Goal: Transaction & Acquisition: Book appointment/travel/reservation

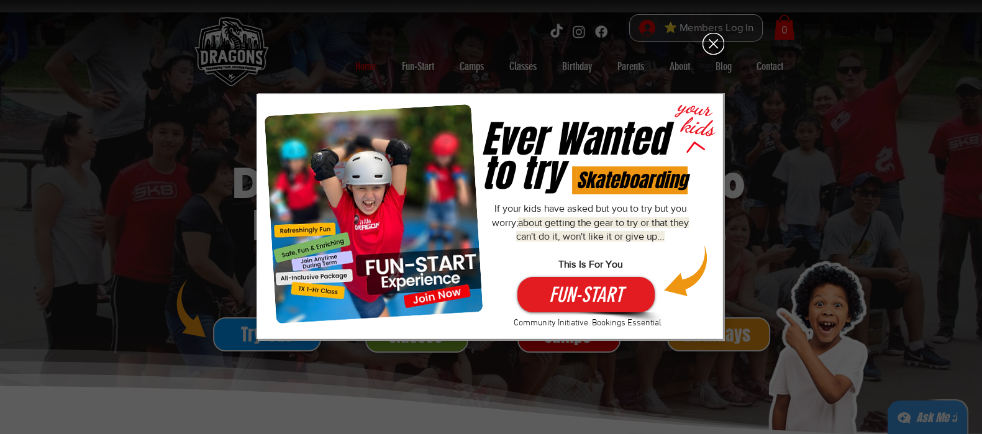
click at [711, 42] on icon "Back to site" at bounding box center [714, 44] width 22 height 22
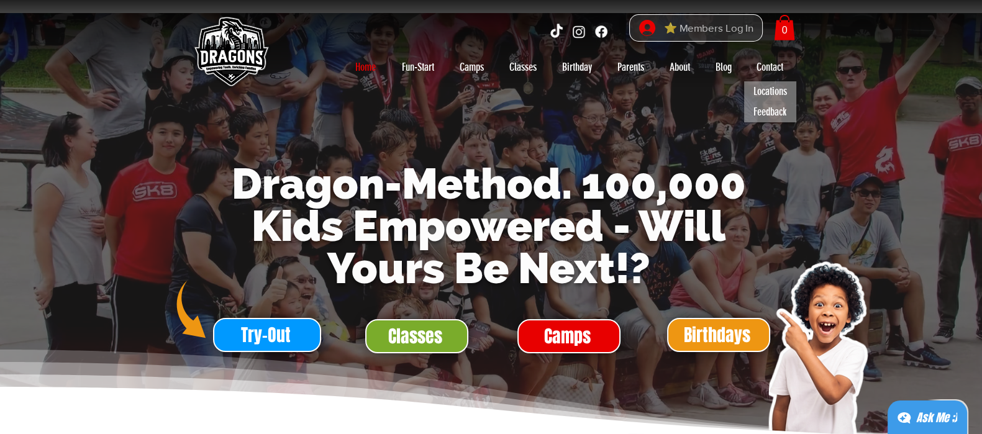
click at [745, 30] on span "⭐ Members Log In" at bounding box center [709, 28] width 98 height 19
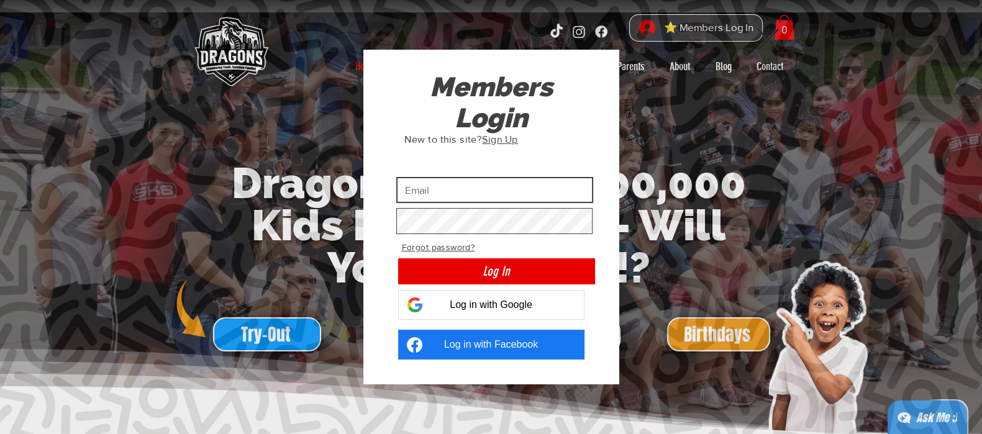
click at [547, 188] on input "Custom Login" at bounding box center [494, 190] width 197 height 26
type input "[EMAIL_ADDRESS][DOMAIN_NAME]"
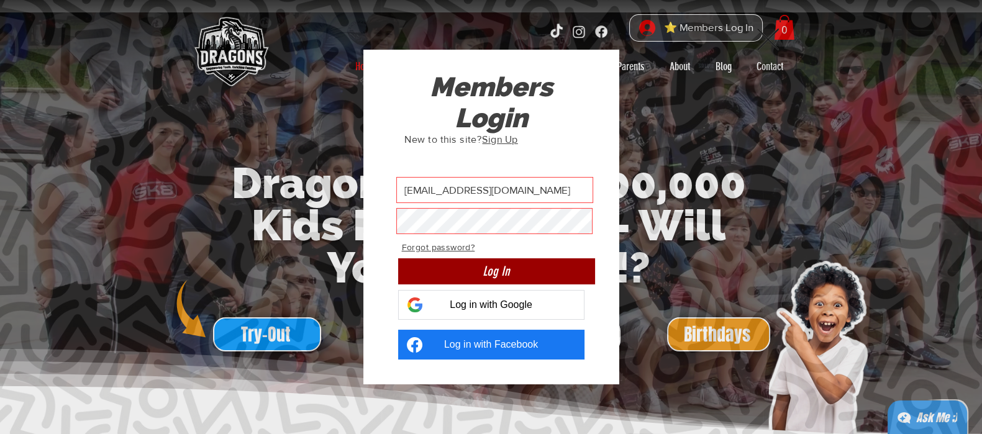
click at [488, 265] on span "Log In" at bounding box center [496, 271] width 27 height 18
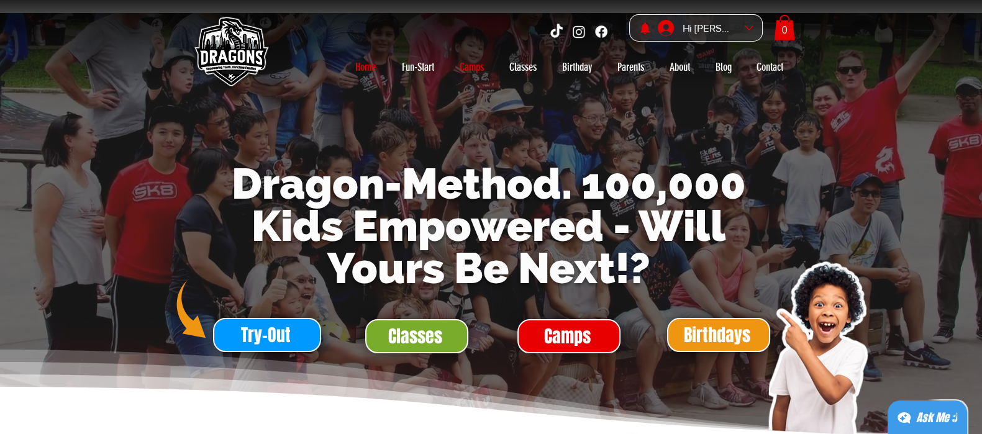
click at [466, 63] on p "Camps" at bounding box center [471, 67] width 37 height 20
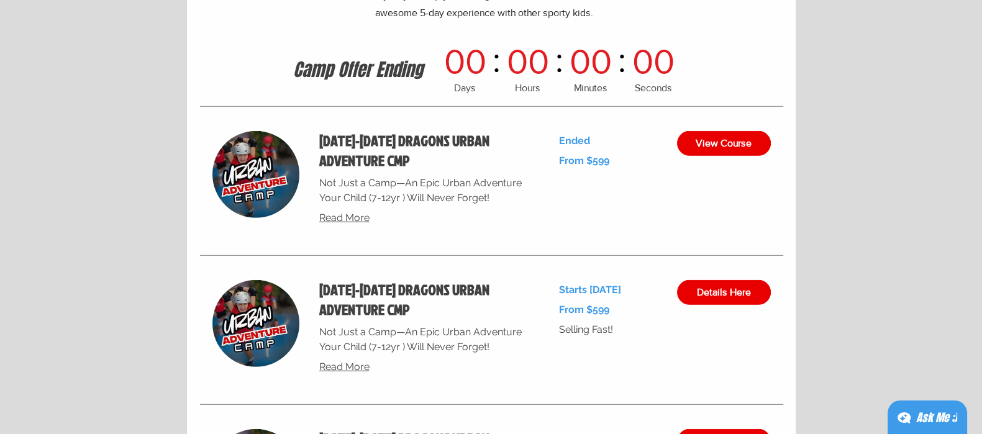
scroll to position [4712, 0]
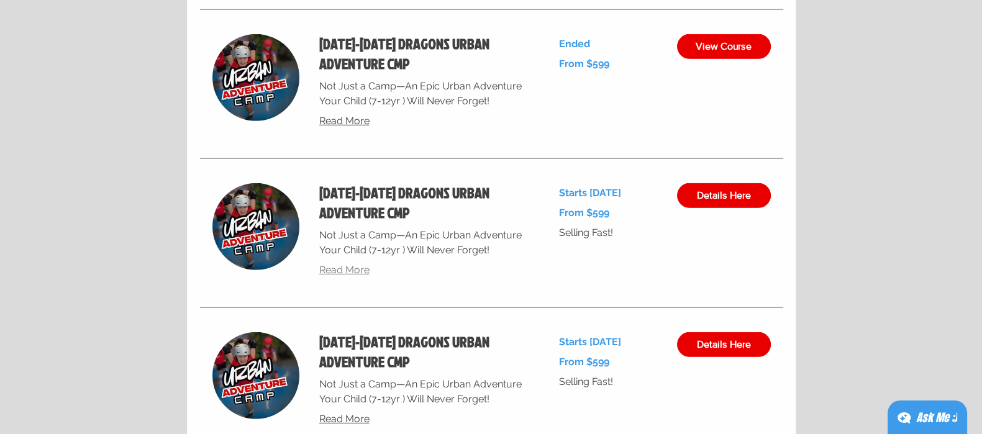
click at [332, 272] on span "Read More" at bounding box center [344, 270] width 50 height 12
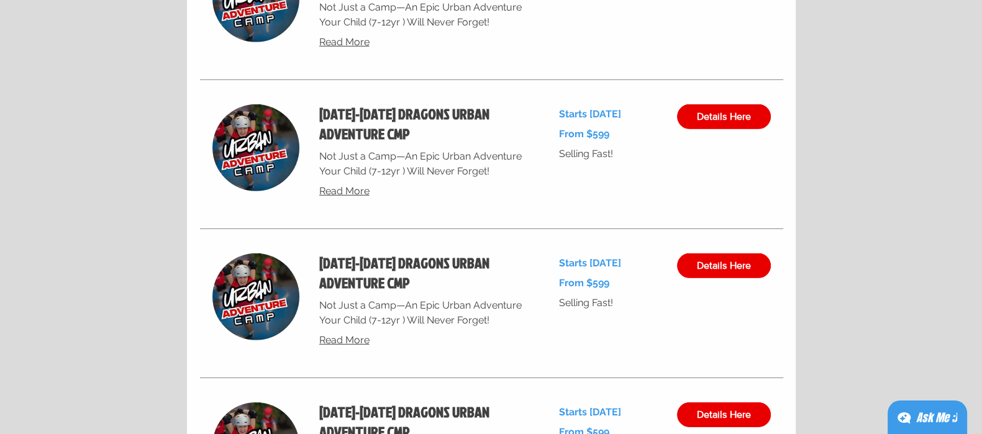
scroll to position [4790, 0]
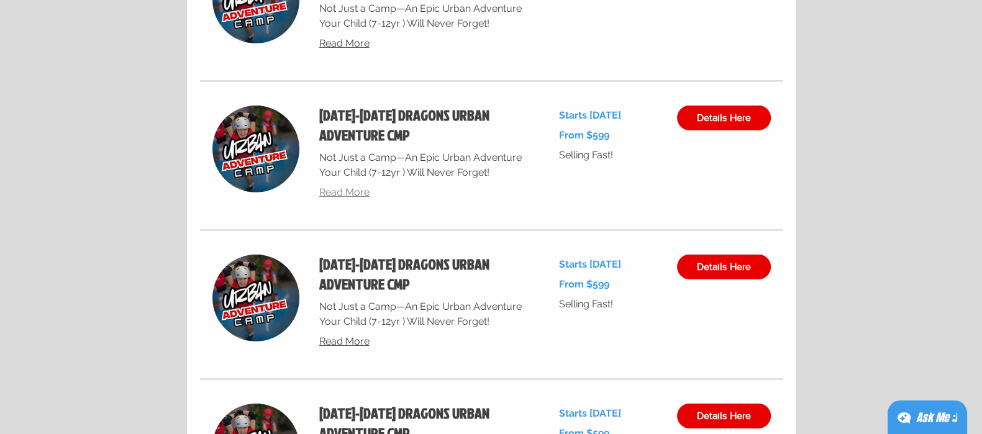
click at [360, 189] on span "Read More" at bounding box center [344, 192] width 50 height 12
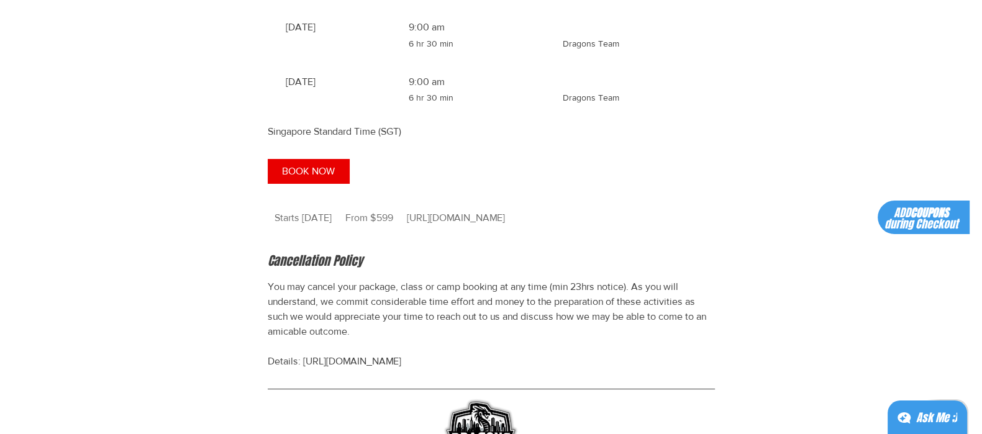
scroll to position [1242, 0]
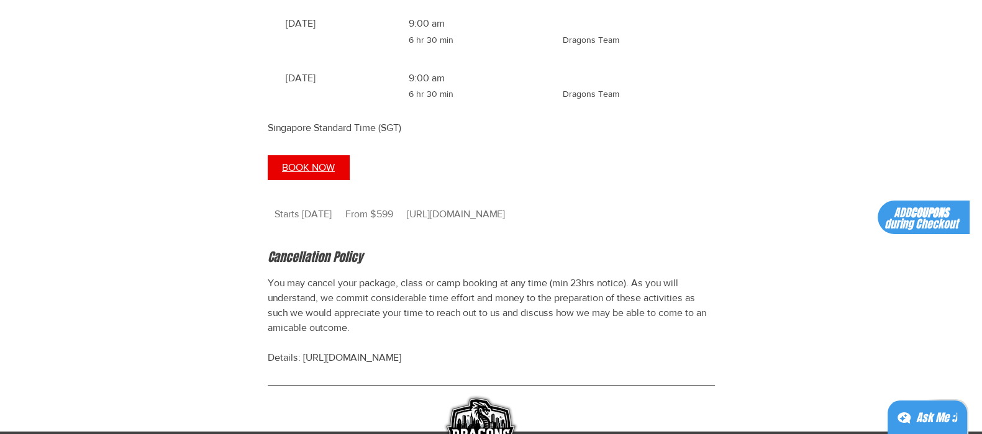
click at [307, 173] on span "BOOK NOW" at bounding box center [308, 168] width 53 height 10
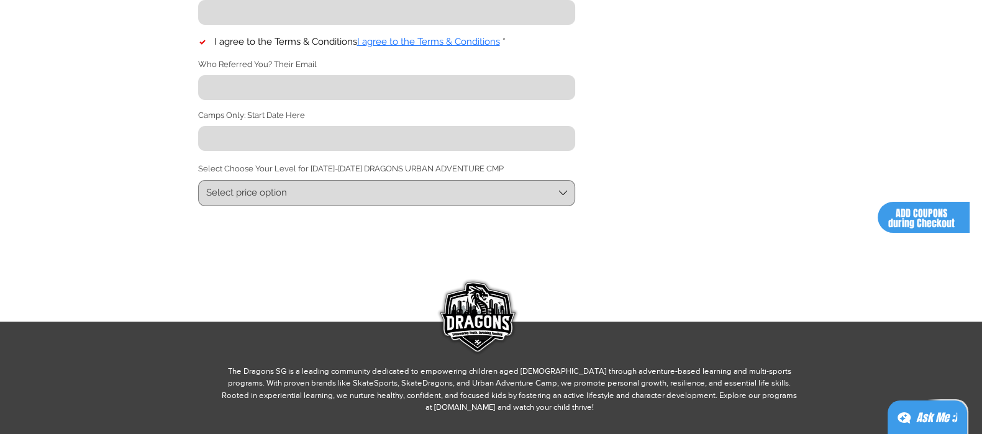
scroll to position [527, 0]
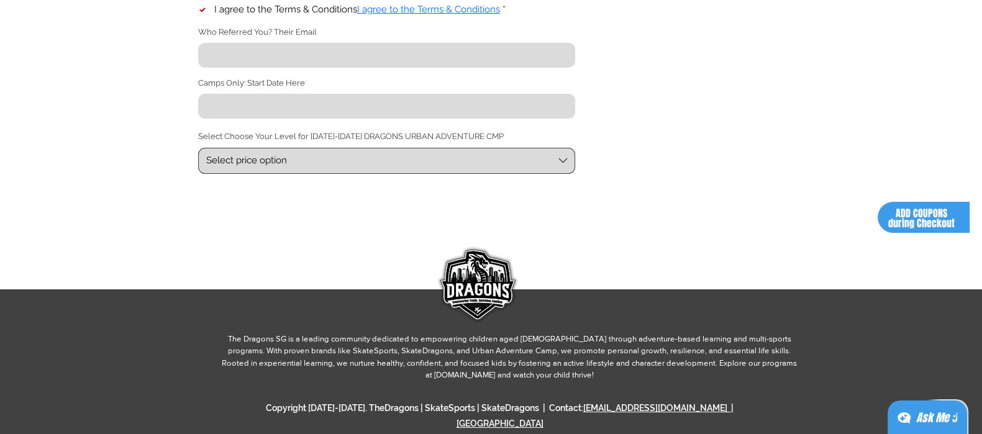
click at [504, 160] on span "Select price option" at bounding box center [380, 160] width 348 height 13
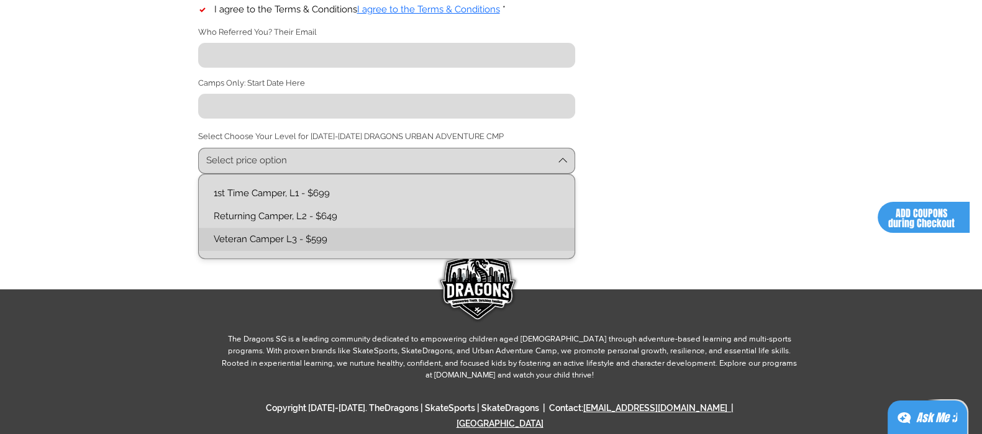
click at [421, 240] on L3-text "Veteran Camper L3 - $599" at bounding box center [386, 239] width 361 height 13
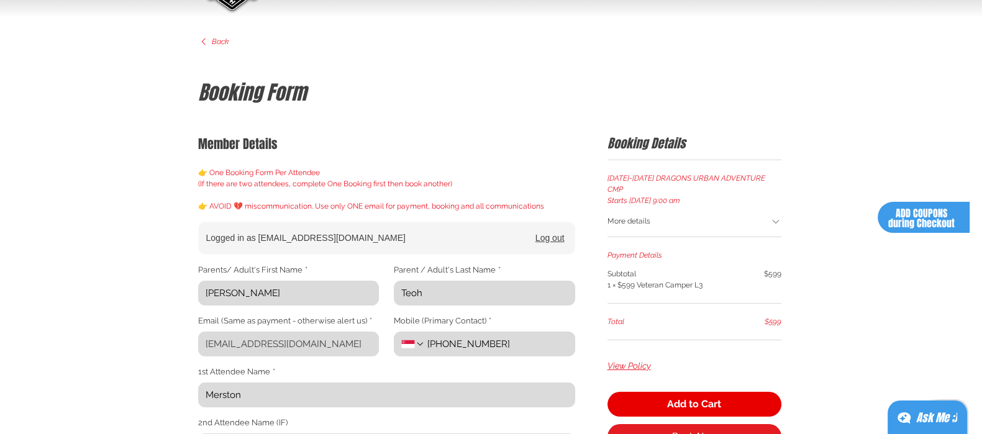
scroll to position [0, 0]
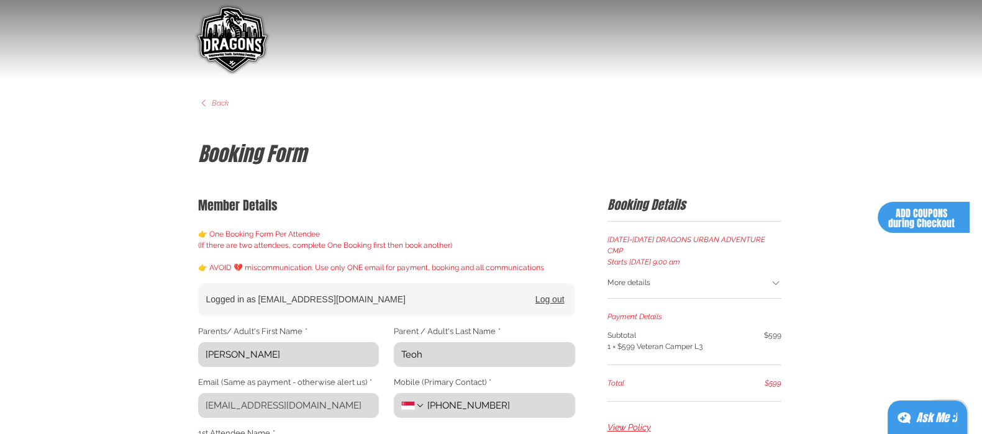
click at [208, 103] on icon "main content" at bounding box center [203, 103] width 11 height 11
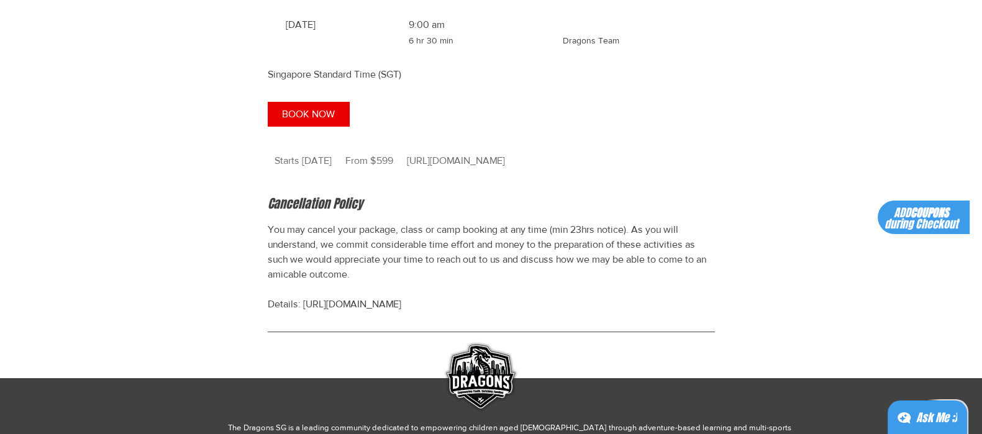
scroll to position [1320, 0]
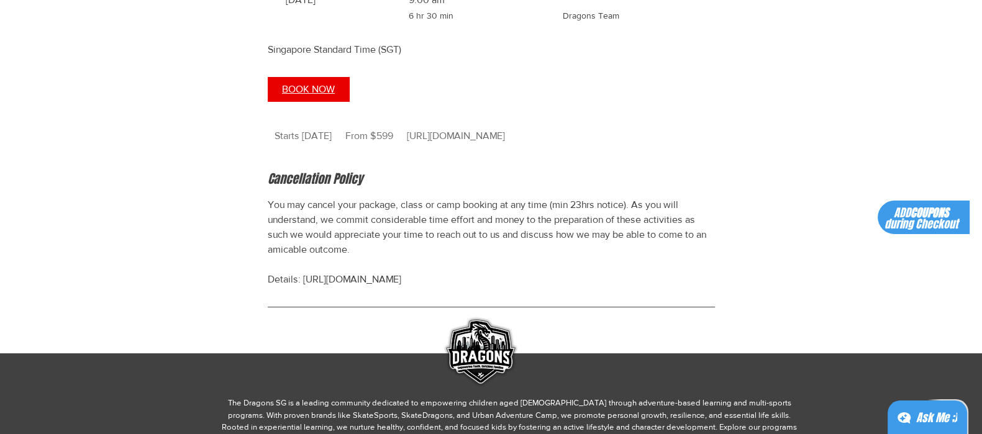
click at [327, 94] on span "BOOK NOW" at bounding box center [308, 89] width 53 height 10
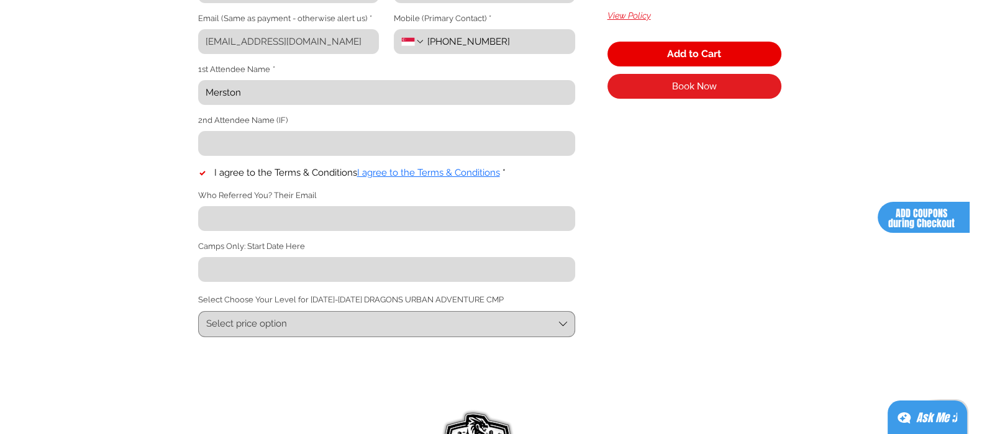
scroll to position [388, 0]
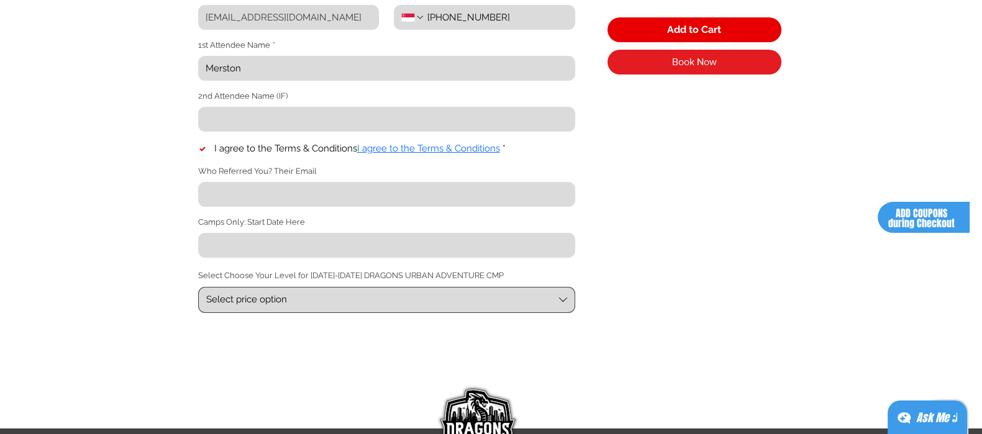
click at [552, 301] on span "Select price option" at bounding box center [380, 299] width 348 height 13
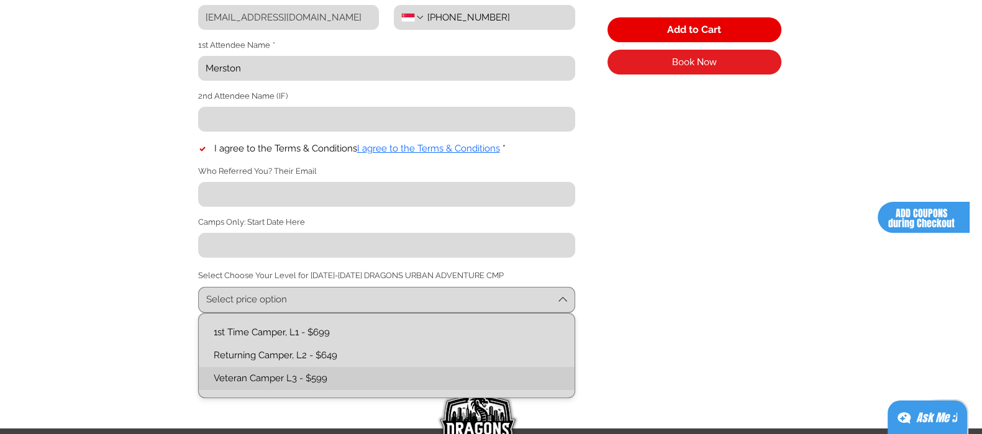
click at [304, 385] on L3-text "Veteran Camper L3 - $599" at bounding box center [386, 378] width 361 height 13
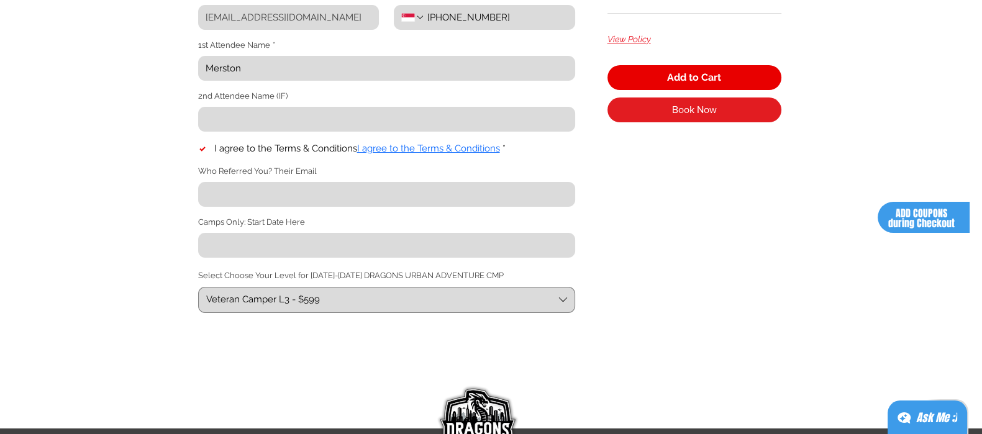
click at [650, 329] on div "Member Details 👉 One Booking Form Per Attendee (If there are two attendees, com…" at bounding box center [490, 60] width 616 height 537
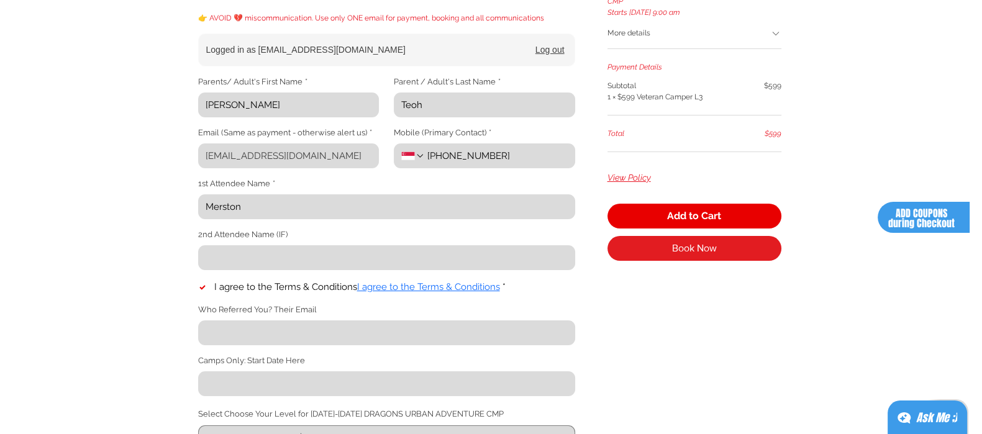
scroll to position [155, 0]
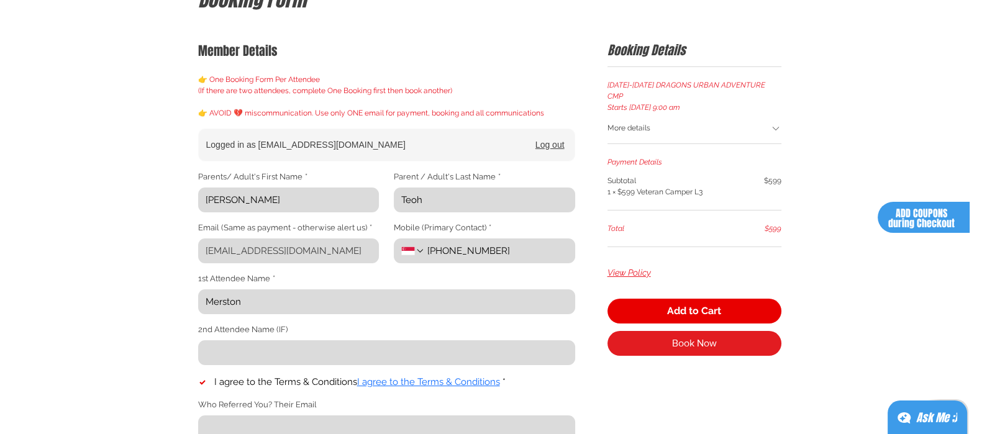
click at [778, 123] on icon "main content" at bounding box center [775, 128] width 11 height 11
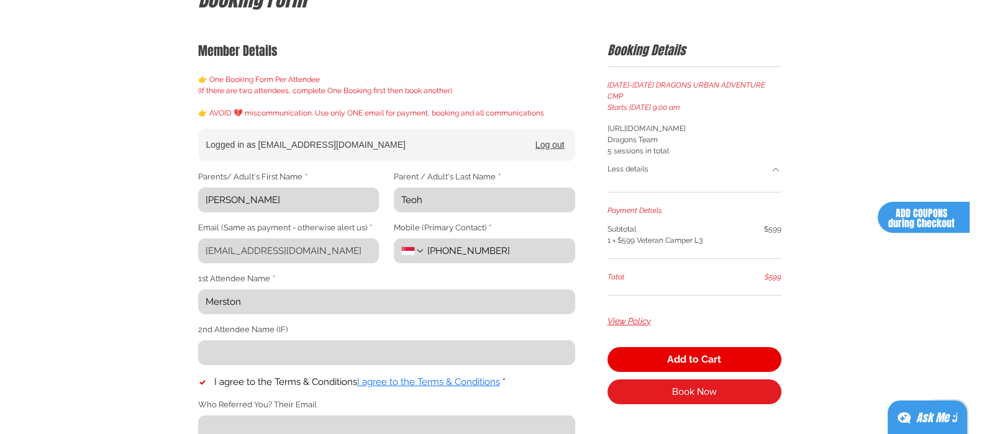
click at [779, 164] on icon "main content" at bounding box center [775, 169] width 11 height 11
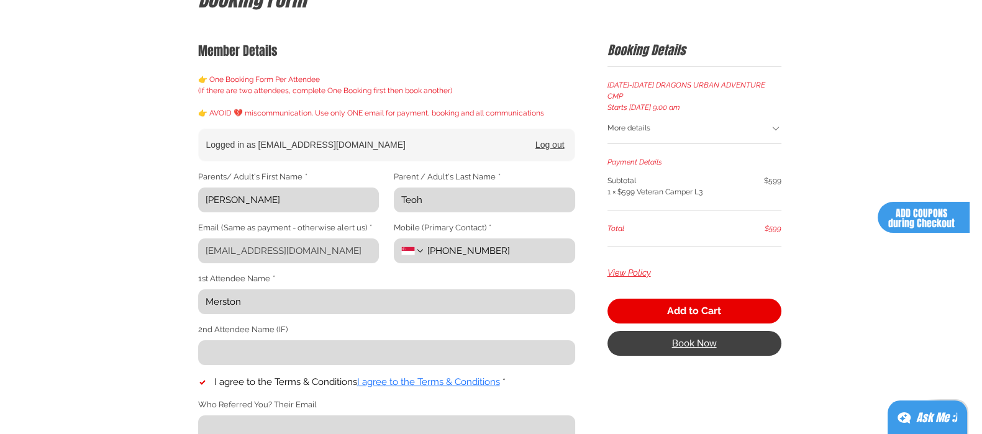
click at [749, 331] on button "Book Now" at bounding box center [695, 343] width 174 height 25
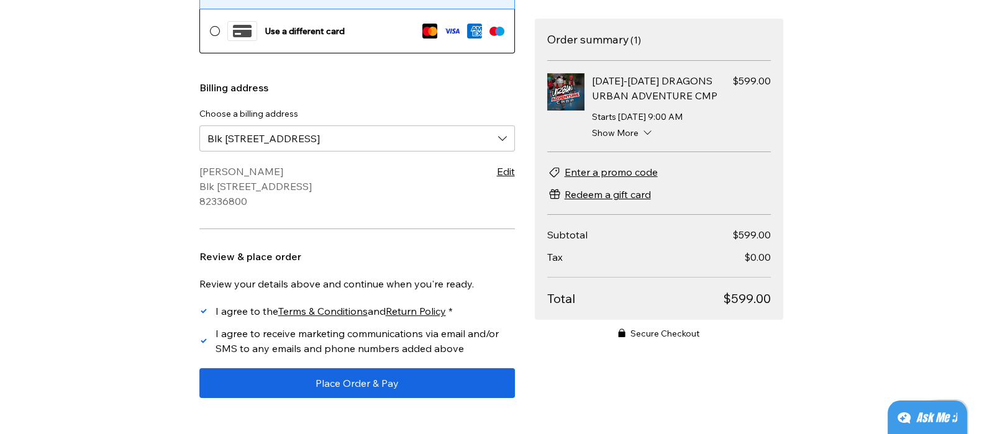
scroll to position [438, 0]
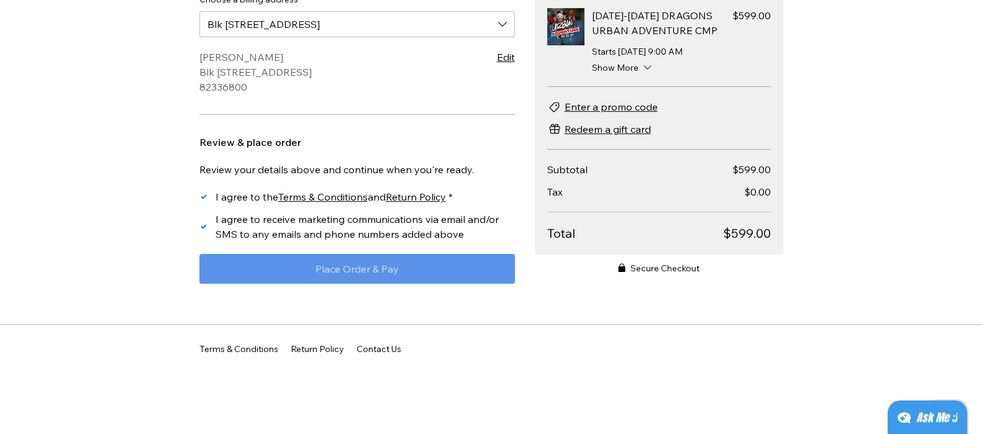
click at [450, 271] on button "Place Order & Pay" at bounding box center [357, 269] width 316 height 30
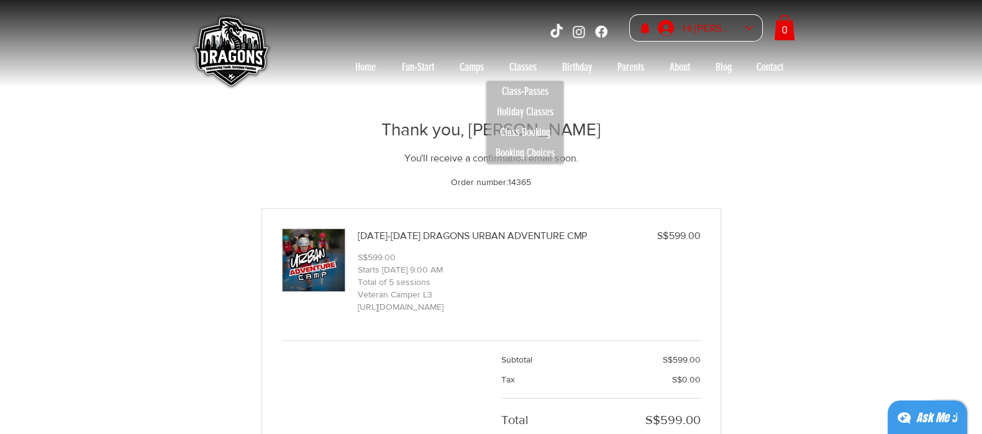
click at [753, 27] on div "Vivian Teoh account" at bounding box center [749, 28] width 9 height 9
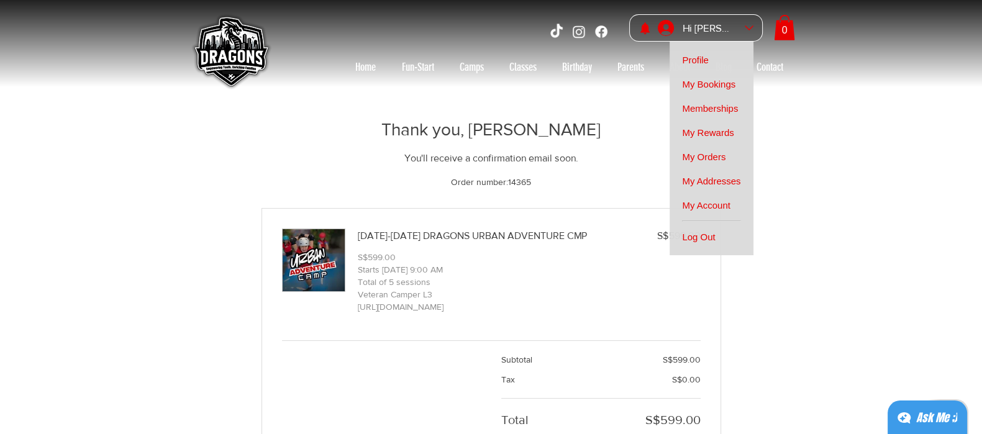
click at [859, 212] on div "main content" at bounding box center [491, 380] width 982 height 587
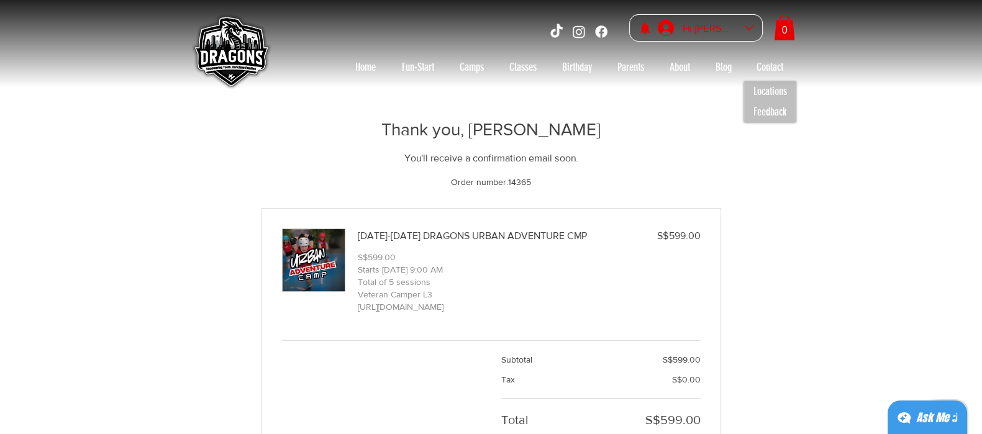
click at [755, 27] on div "Vivian Teoh account" at bounding box center [748, 28] width 17 height 9
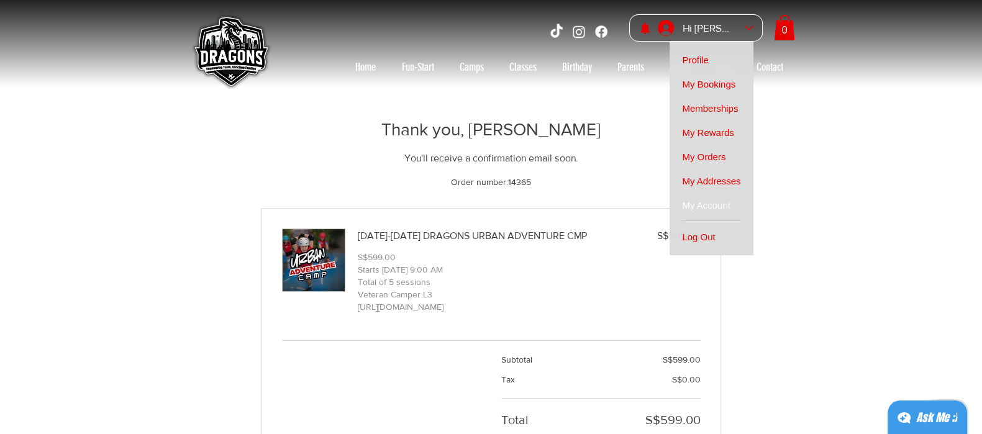
click at [717, 207] on span "My Account" at bounding box center [706, 205] width 48 height 24
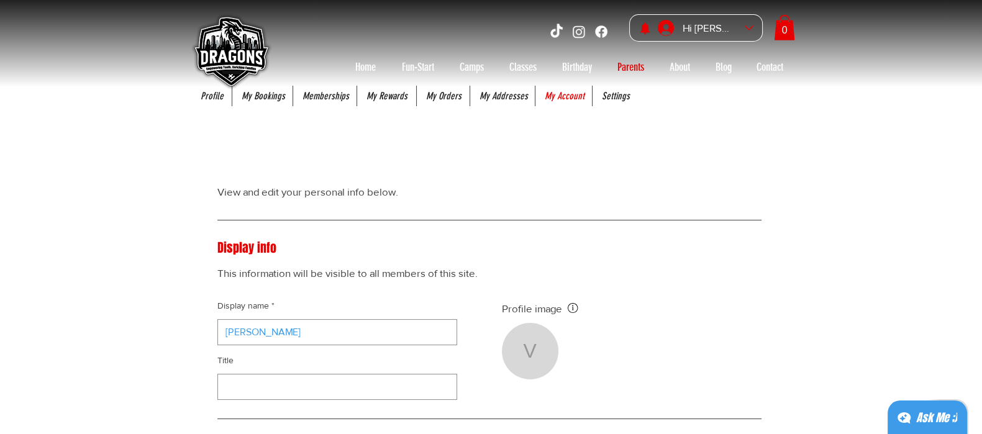
click at [208, 94] on img at bounding box center [230, 52] width 87 height 87
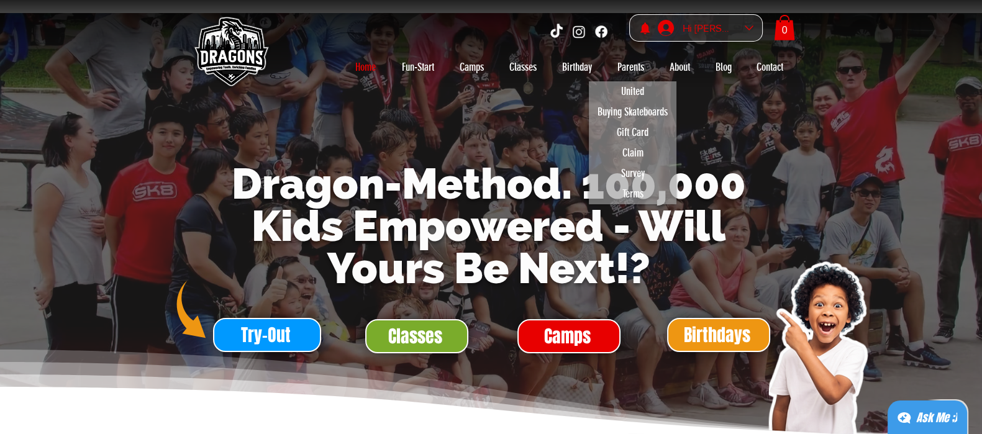
click at [742, 27] on div "Vivian Teoh account" at bounding box center [748, 28] width 17 height 9
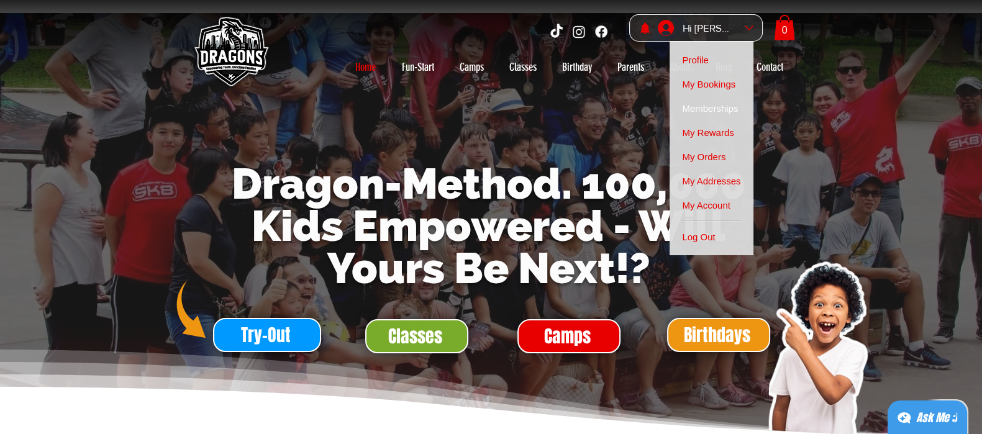
click at [720, 107] on span "Memberships" at bounding box center [710, 108] width 56 height 24
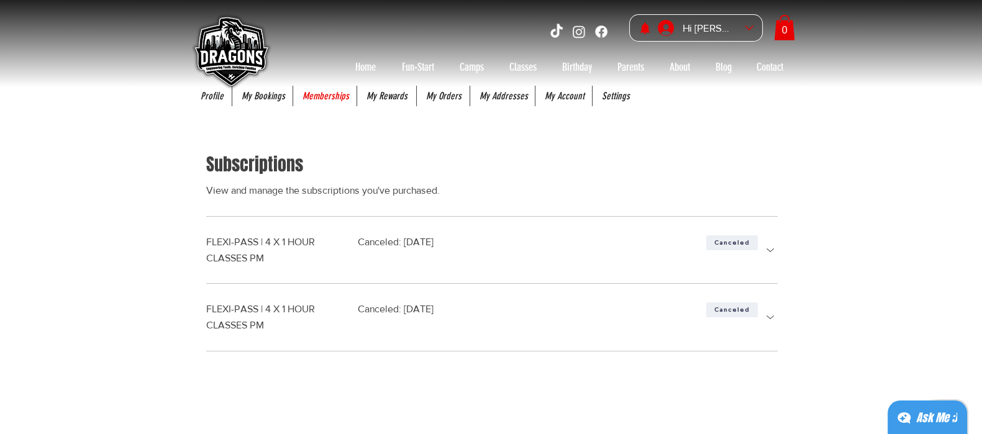
click at [251, 95] on img at bounding box center [230, 52] width 87 height 87
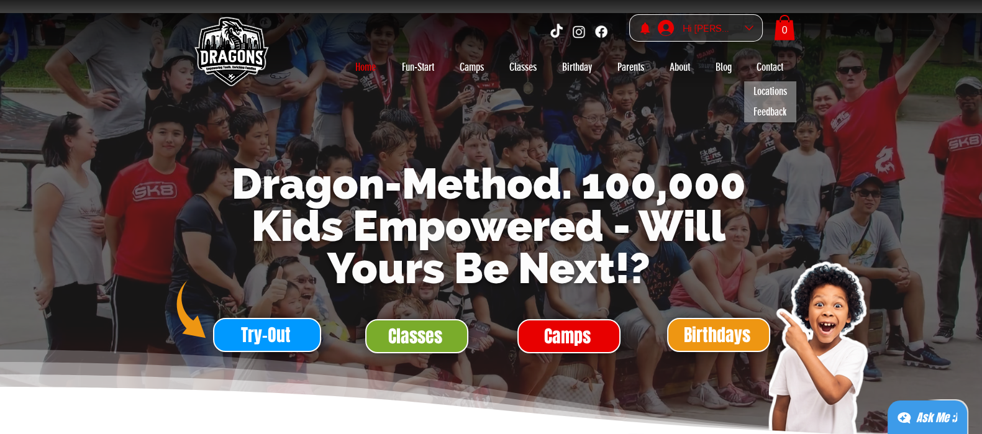
click at [749, 34] on div "Hi [PERSON_NAME]" at bounding box center [708, 28] width 109 height 27
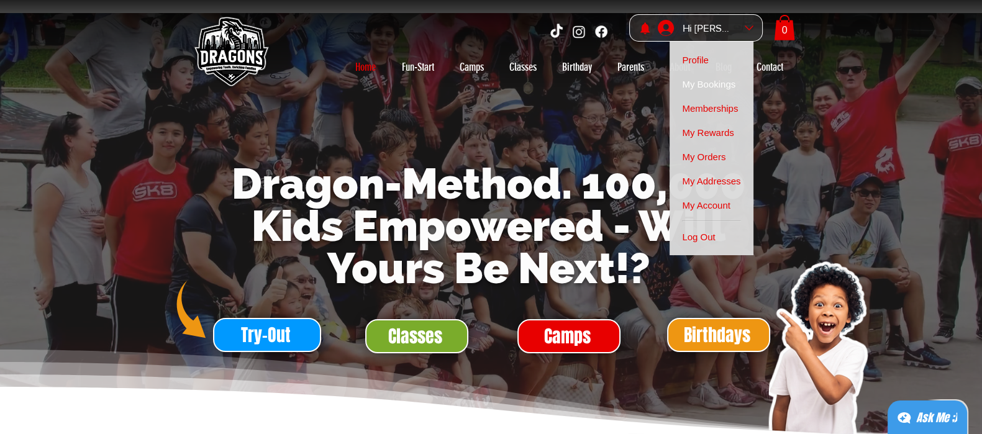
click at [718, 85] on span "My Bookings" at bounding box center [708, 84] width 53 height 24
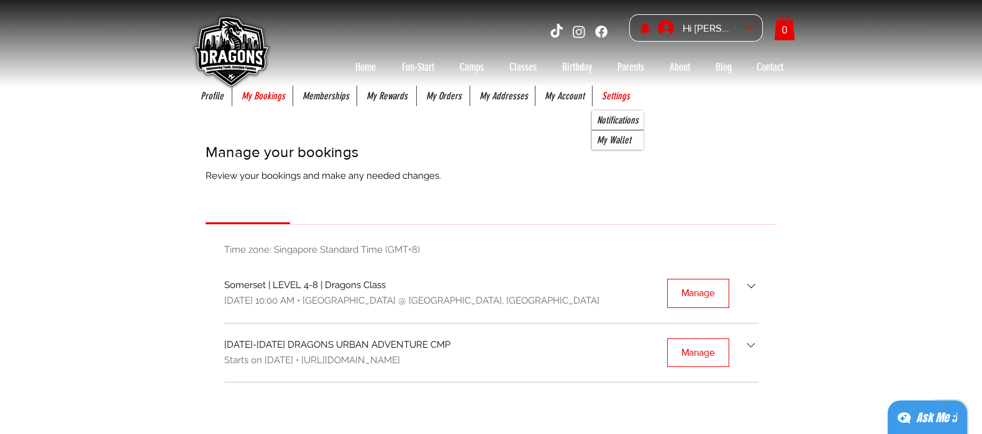
click at [617, 96] on p "Settings" at bounding box center [616, 96] width 40 height 20
click at [620, 141] on p "My Wallet" at bounding box center [614, 139] width 44 height 19
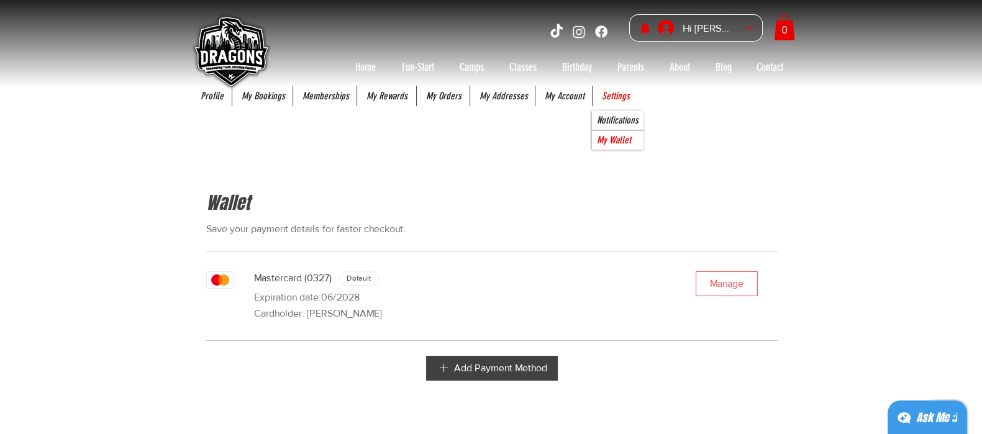
click at [725, 280] on span "Manage" at bounding box center [727, 284] width 34 height 10
click at [659, 288] on li "Remove Payment Method" at bounding box center [604, 292] width 174 height 24
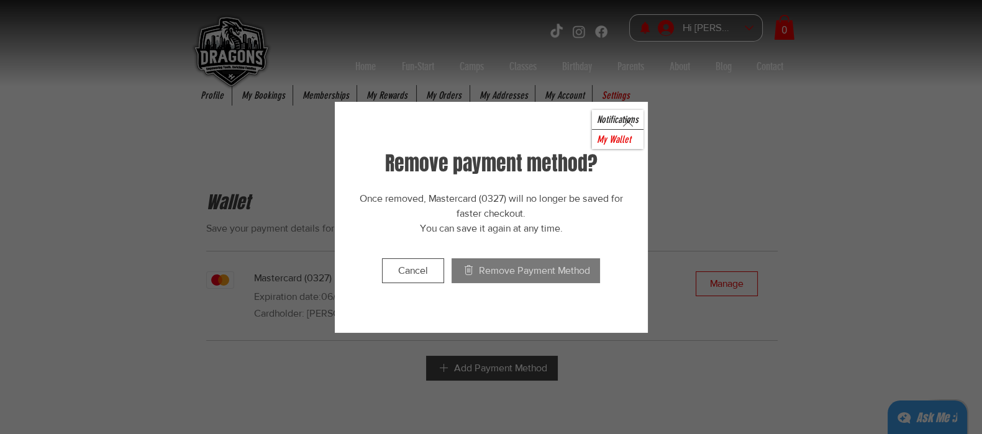
click at [581, 272] on span "Remove Payment Method" at bounding box center [534, 271] width 111 height 10
